Goal: Download file/media

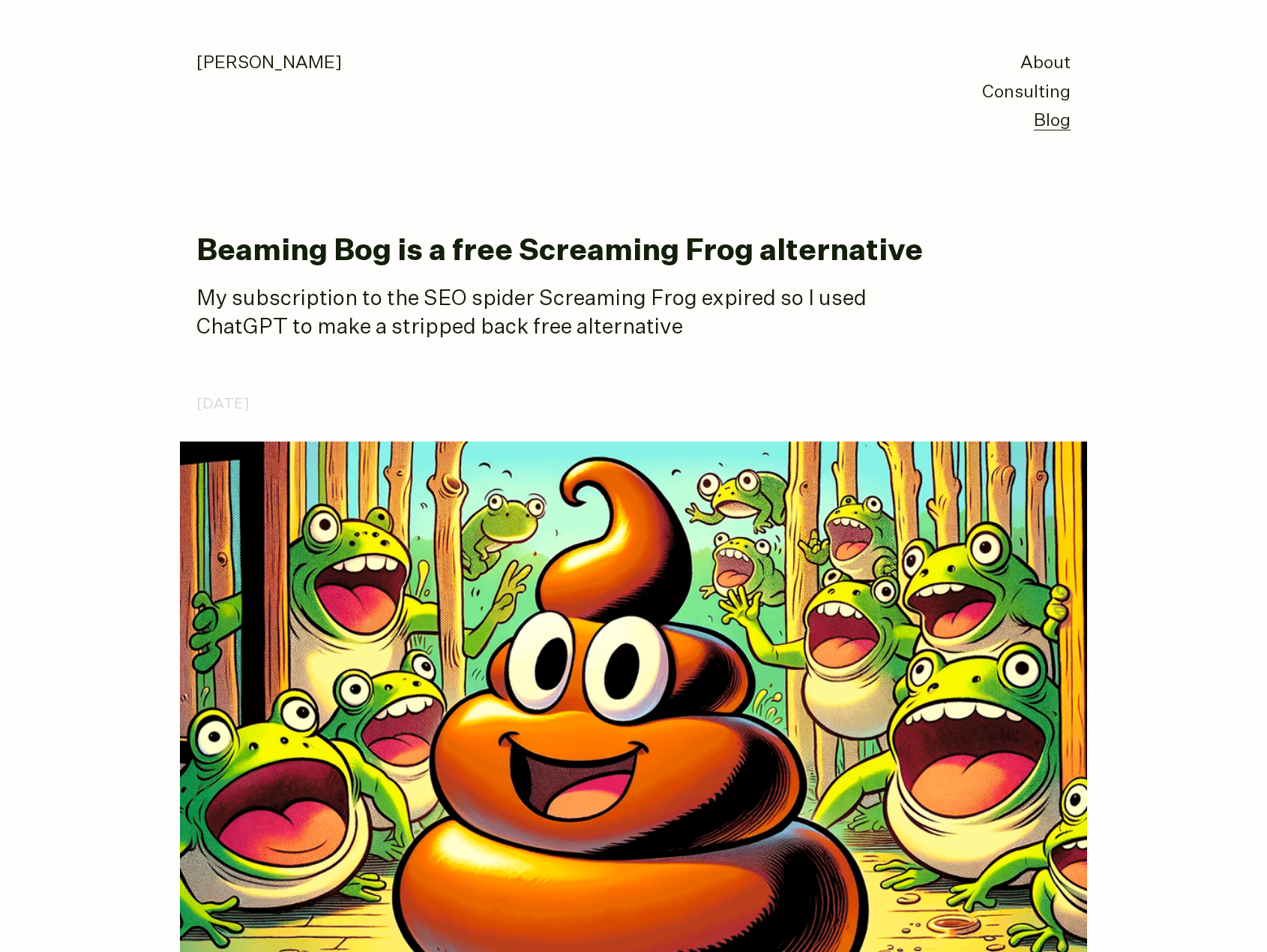
drag, startPoint x: 777, startPoint y: 349, endPoint x: 154, endPoint y: 236, distance: 633.2
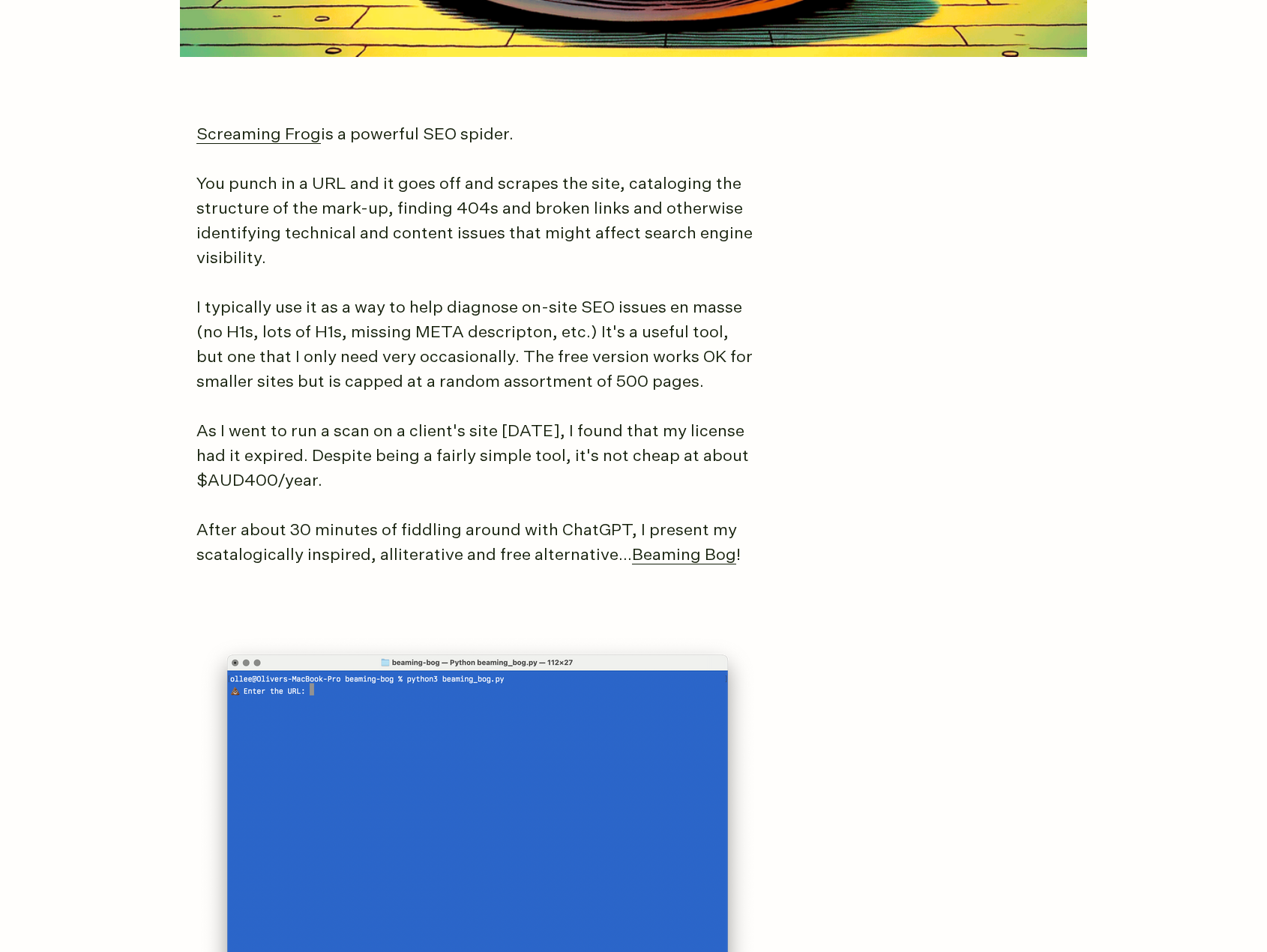
scroll to position [900, 0]
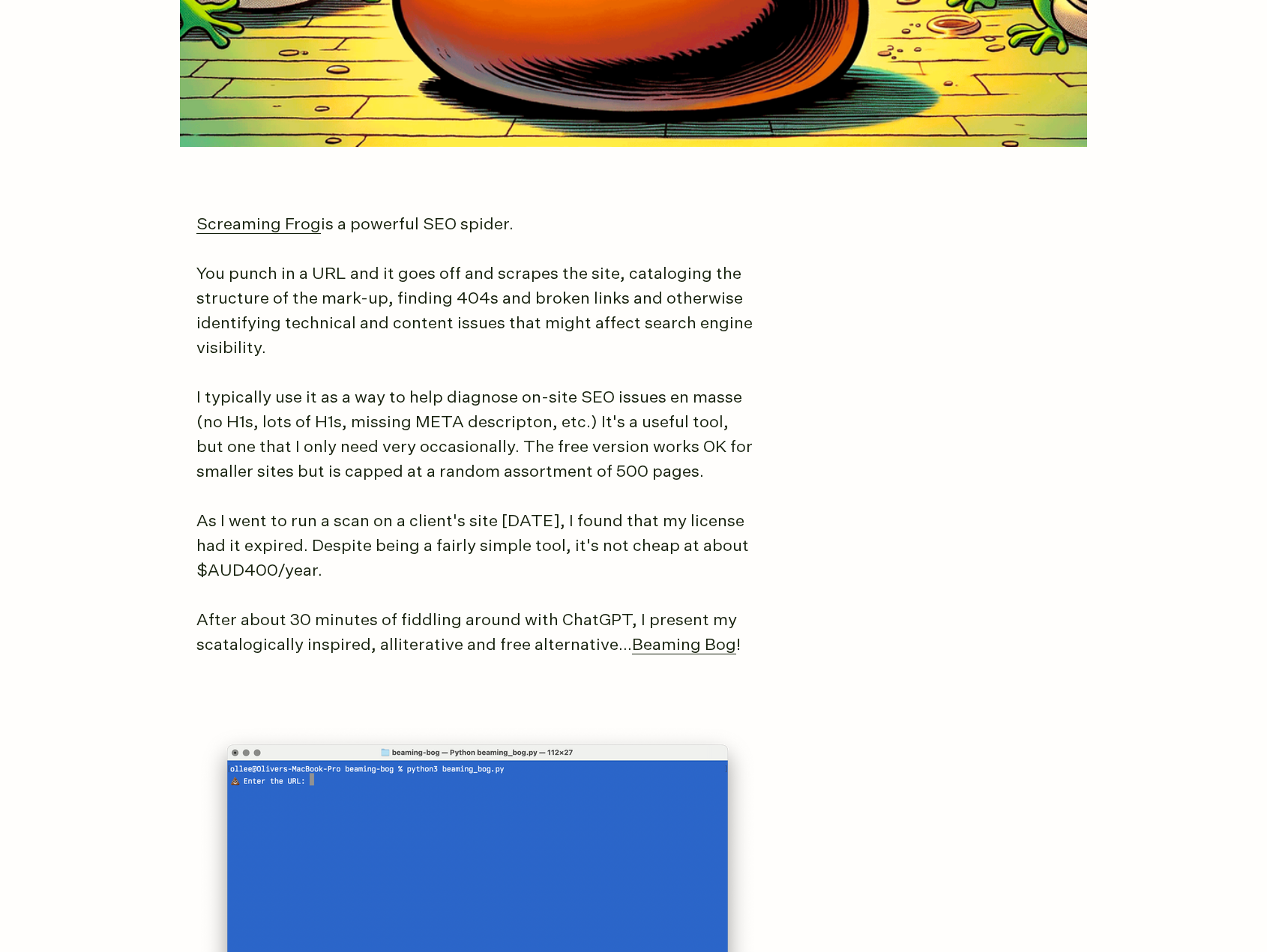
drag, startPoint x: 203, startPoint y: 270, endPoint x: 434, endPoint y: 578, distance: 385.0
click at [434, 578] on article "Beaming Bog is a free Screaming Frog alternative My subscription to the SEO spi…" at bounding box center [634, 792] width 874 height 2912
click at [435, 578] on p "As I went to run a scan on a client's site [DATE], I found that my license had …" at bounding box center [478, 546] width 562 height 74
click at [490, 575] on p "As I went to run a scan on a client's site [DATE], I found that my license had …" at bounding box center [478, 546] width 562 height 74
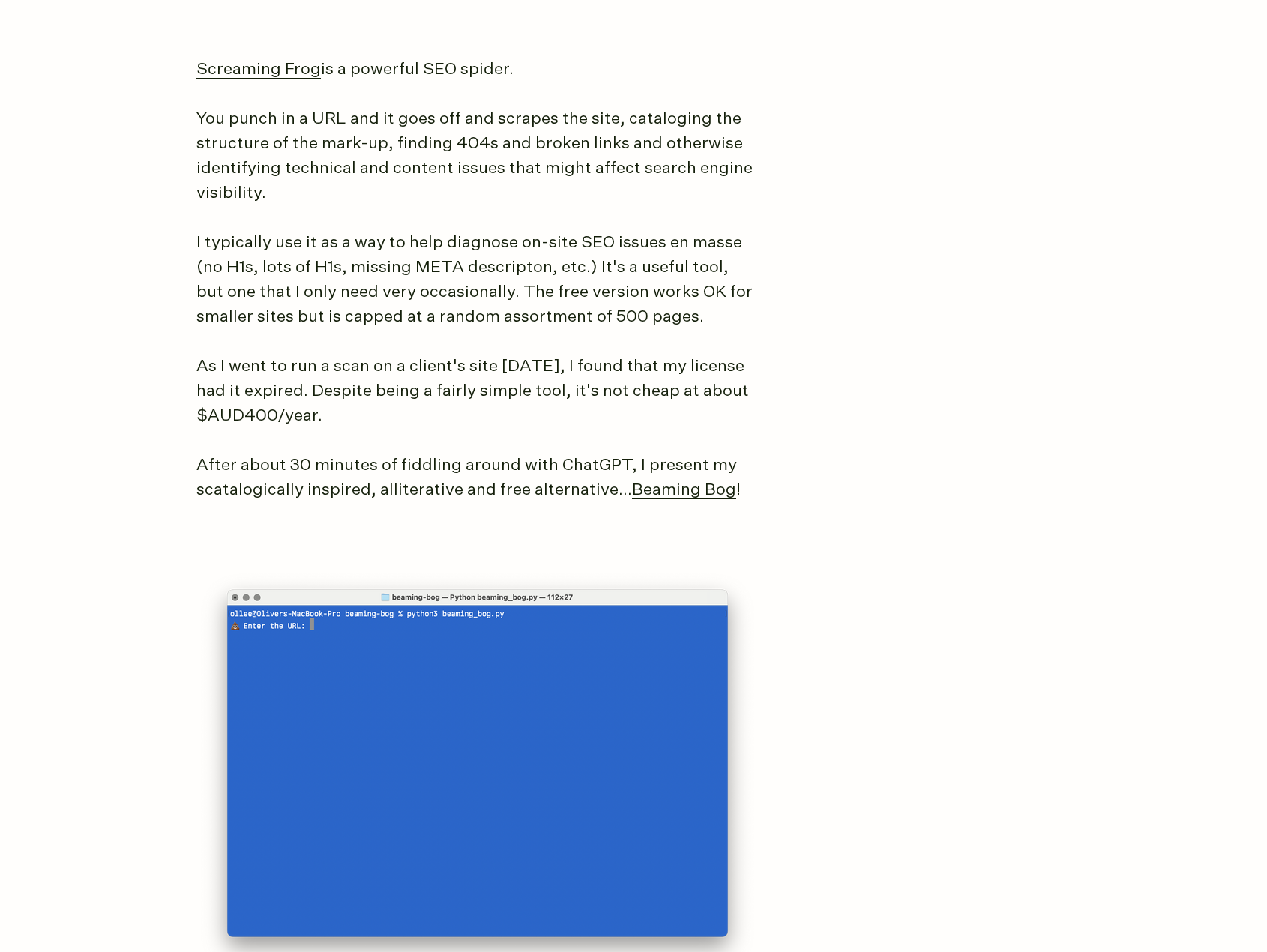
scroll to position [1125, 0]
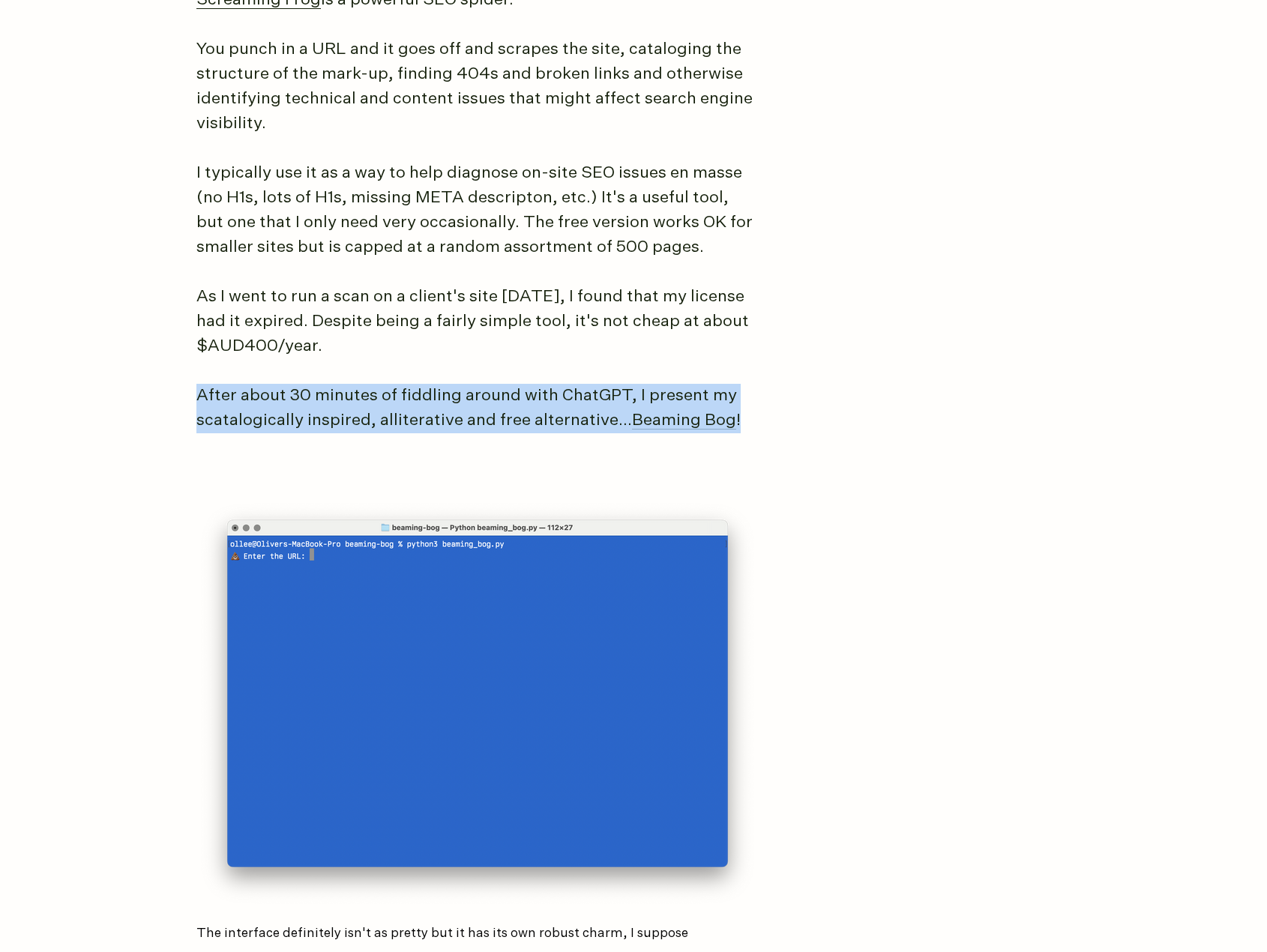
drag, startPoint x: 198, startPoint y: 392, endPoint x: 848, endPoint y: 460, distance: 653.5
click at [848, 460] on article "Beaming Bog is a free Screaming Frog alternative My subscription to the SEO spi…" at bounding box center [634, 566] width 874 height 2912
click at [848, 461] on article "Beaming Bog is a free Screaming Frog alternative My subscription to the SEO spi…" at bounding box center [634, 566] width 874 height 2912
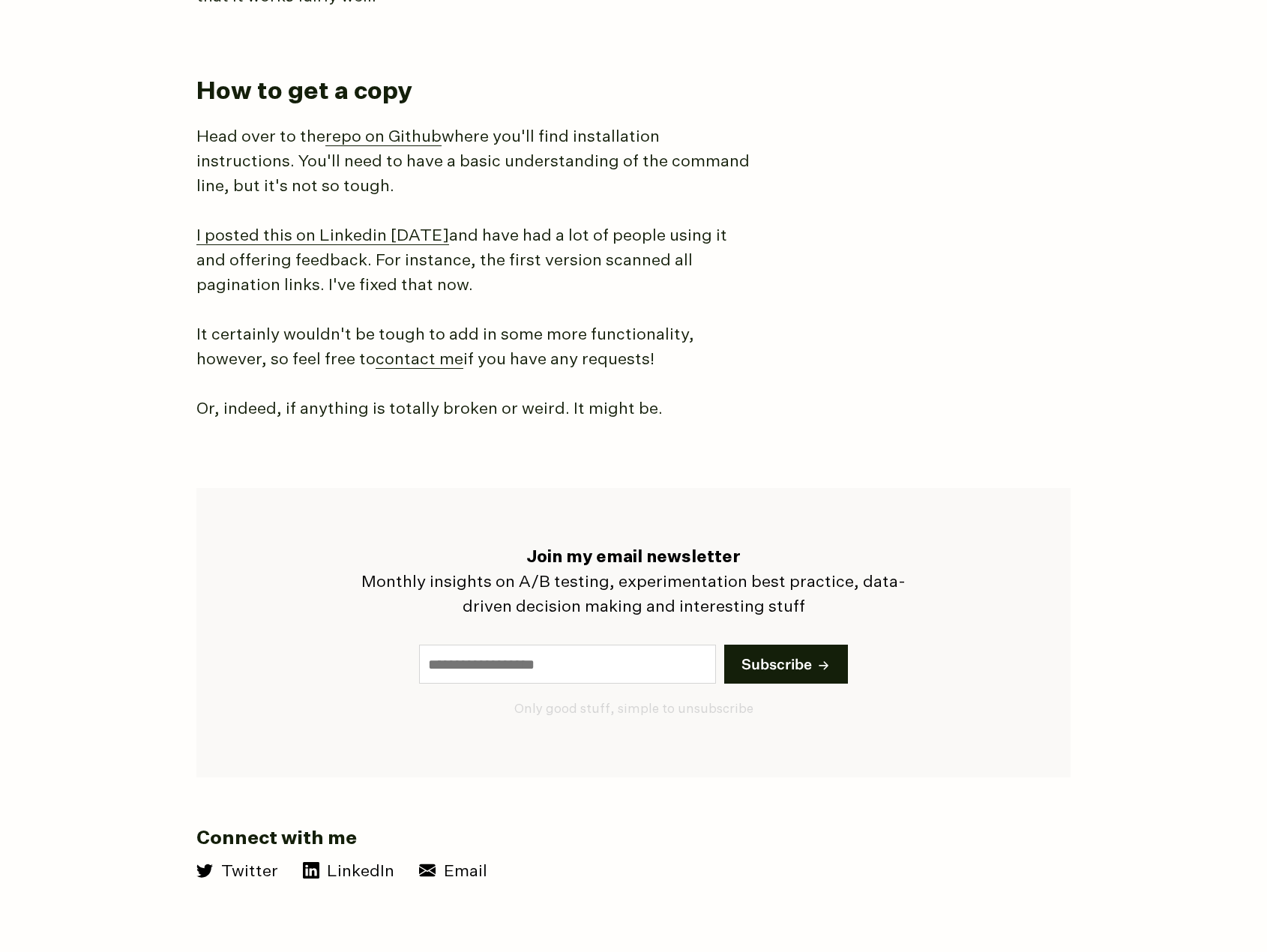
scroll to position [2250, 0]
click at [404, 130] on link "repo on Github" at bounding box center [383, 135] width 116 height 17
